Goal: Obtain resource: Obtain resource

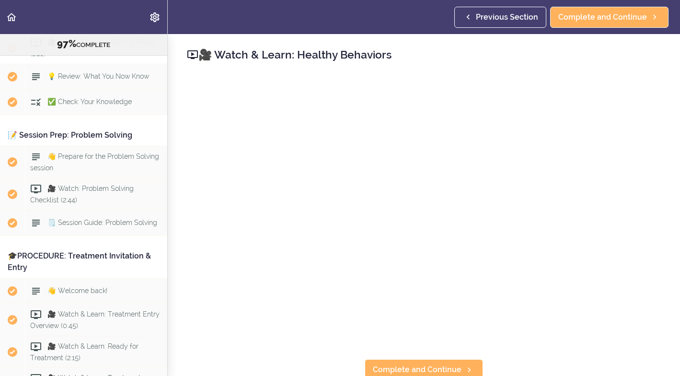
scroll to position [4850, 0]
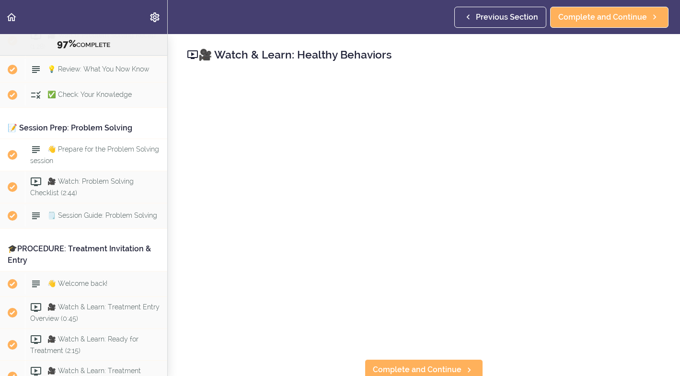
click at [70, 145] on span "👋 Prepare for the Problem Solving session" at bounding box center [94, 154] width 129 height 19
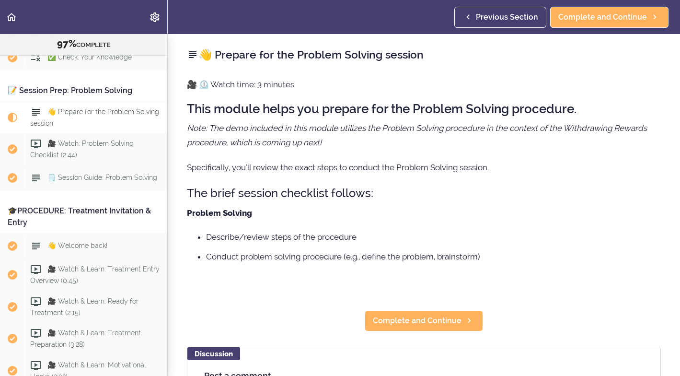
scroll to position [4888, 0]
click at [615, 18] on span "Complete and Continue" at bounding box center [602, 18] width 89 height 12
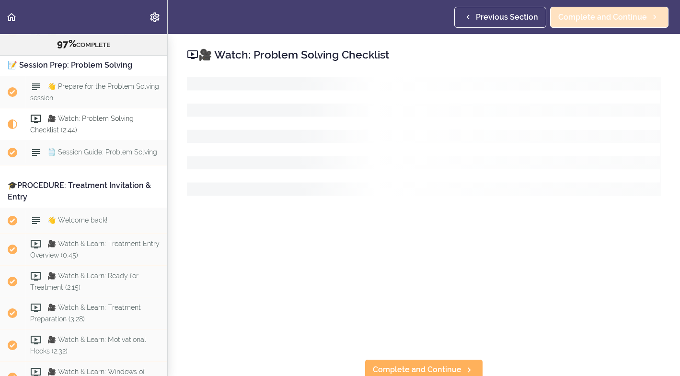
scroll to position [4920, 0]
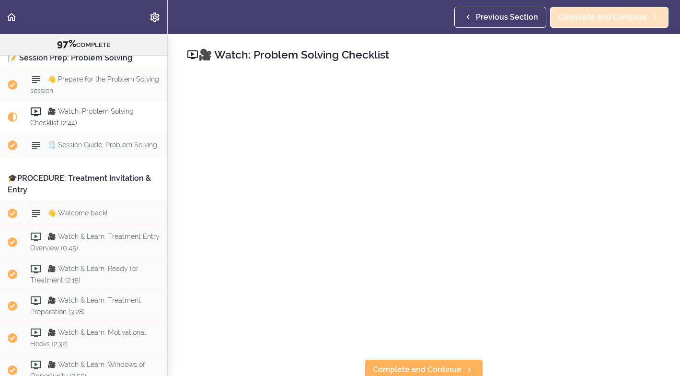
click at [598, 13] on span "Complete and Continue" at bounding box center [602, 18] width 89 height 12
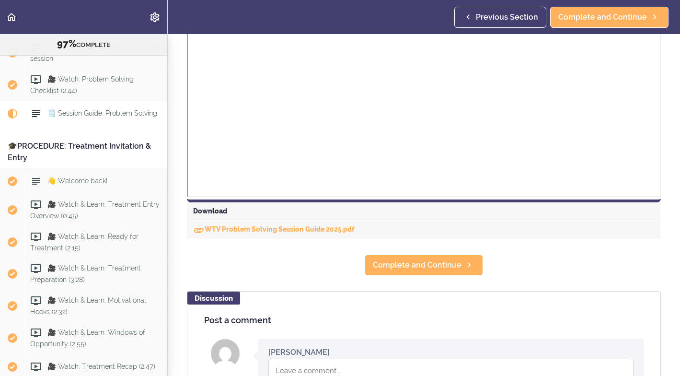
scroll to position [331, 0]
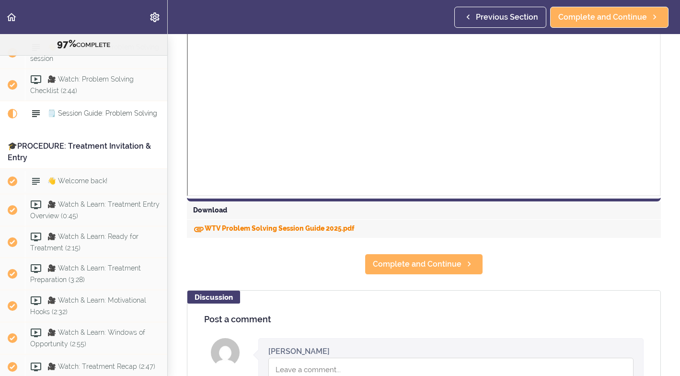
click at [253, 226] on link "WTV Problem Solving Session Guide 2025.pdf" at bounding box center [273, 228] width 161 height 8
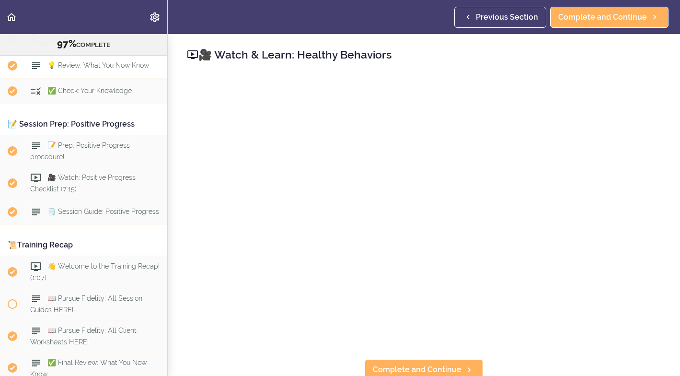
scroll to position [5971, 0]
click at [72, 293] on span "📖 Pursue Fidelity: All Session Guides HERE!" at bounding box center [86, 302] width 112 height 19
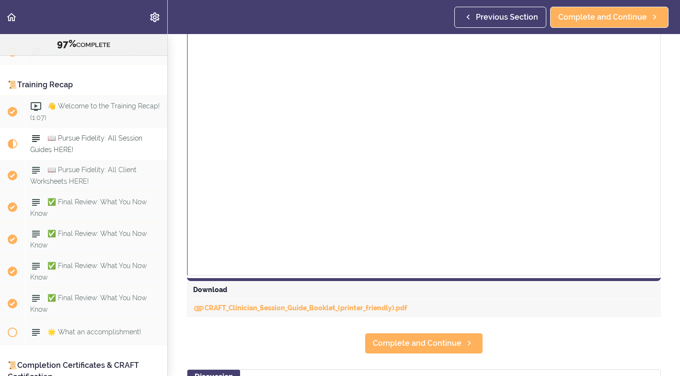
scroll to position [889, 0]
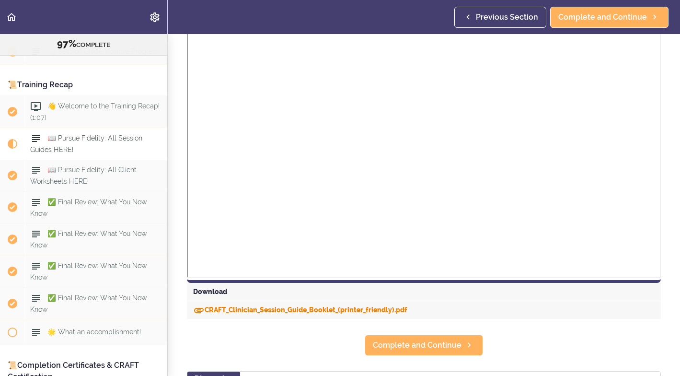
click at [245, 308] on link "CRAFT_Clinician_Session_Guide_Booklet_(printer_friendly).pdf" at bounding box center [300, 310] width 214 height 8
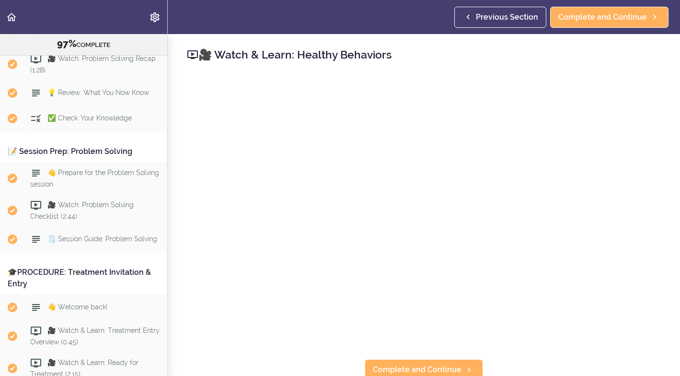
scroll to position [4826, 0]
click at [80, 235] on span "🗒️ Session Guide: Problem Solving" at bounding box center [102, 239] width 110 height 8
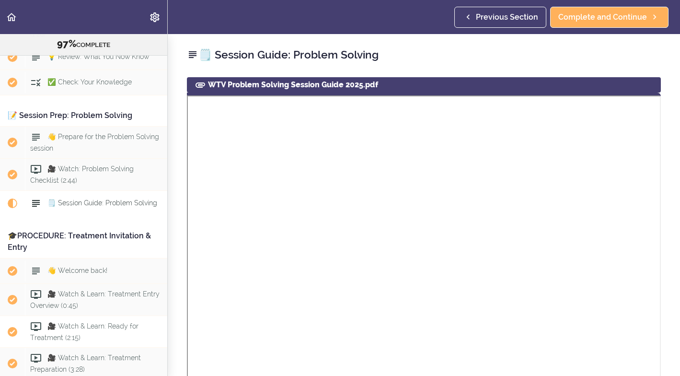
scroll to position [4867, 0]
